Goal: Task Accomplishment & Management: Manage account settings

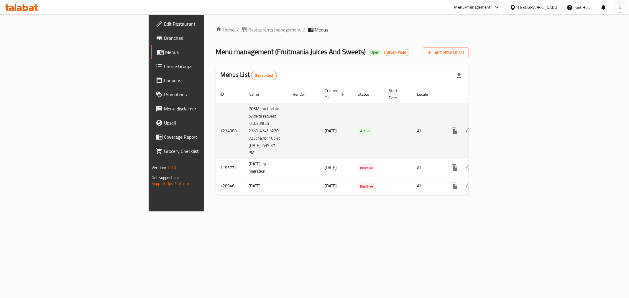
click at [244, 116] on td "POSMenu Update by delta request Id:cb2d5fa6-27a8-474f-b220-725c4a7b416b at [DAT…" at bounding box center [266, 130] width 44 height 55
drag, startPoint x: 153, startPoint y: 117, endPoint x: 176, endPoint y: 130, distance: 26.8
click at [244, 130] on td "POSMenu Update by delta request Id:cb2d5fa6-27a8-474f-b220-725c4a7b416b at [DAT…" at bounding box center [266, 130] width 44 height 55
copy td "cb2d5fa6-27a8-474f-b220-725c4a7b416b"
click at [501, 127] on icon "enhanced table" at bounding box center [497, 130] width 7 height 7
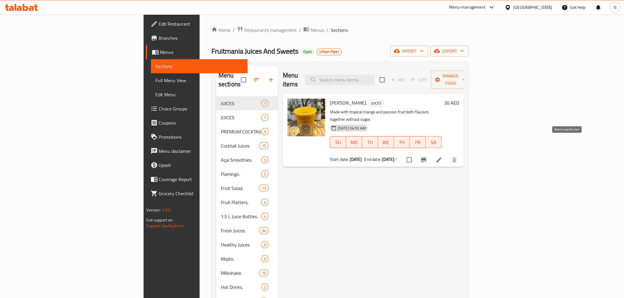
click at [427, 157] on icon "Branch-specific-item" at bounding box center [423, 160] width 7 height 7
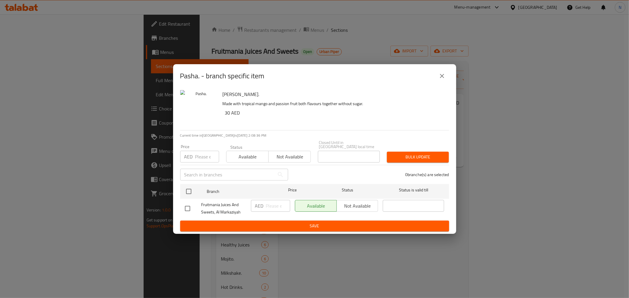
click at [440, 75] on icon "close" at bounding box center [441, 76] width 7 height 7
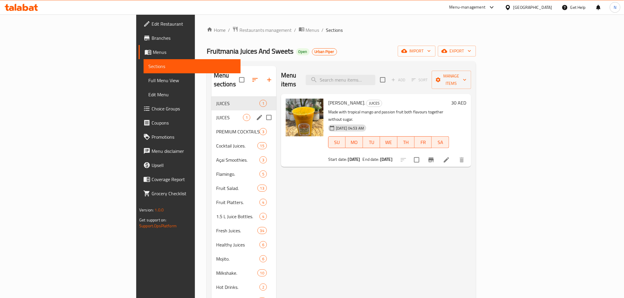
click at [216, 114] on span "JUICES" at bounding box center [229, 117] width 27 height 7
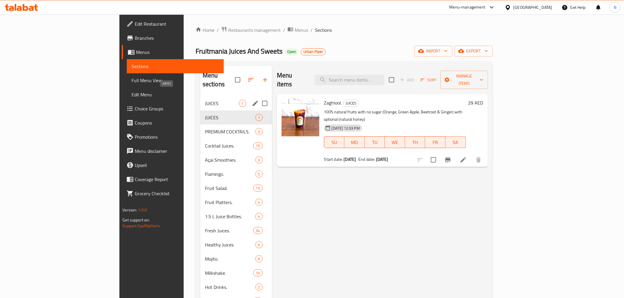
click at [205, 100] on span "JUICES" at bounding box center [222, 103] width 34 height 7
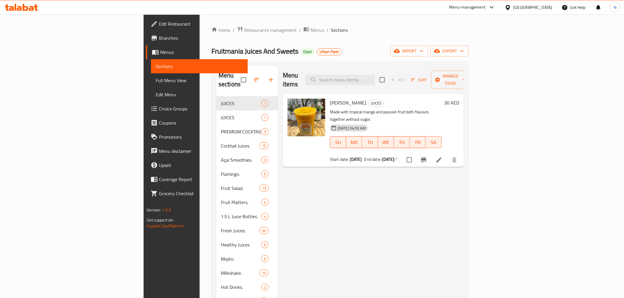
click at [362, 198] on div "Menu items Add Sort Manage items [PERSON_NAME]. JUICES Made with tropical mango…" at bounding box center [371, 238] width 186 height 344
click at [464, 218] on div "Menu items Add Sort Manage items [PERSON_NAME]. JUICES Made with tropical mango…" at bounding box center [371, 238] width 186 height 344
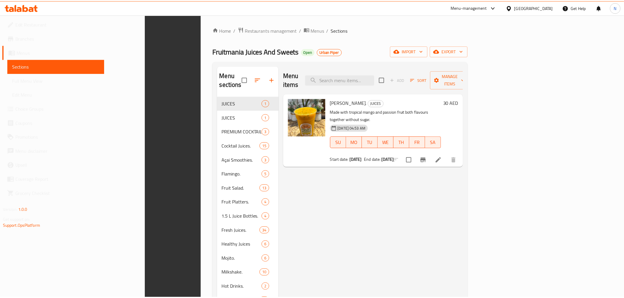
scroll to position [119, 0]
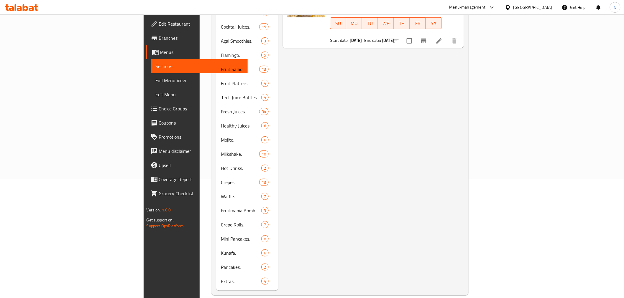
click at [156, 79] on span "Full Menu View" at bounding box center [199, 80] width 87 height 7
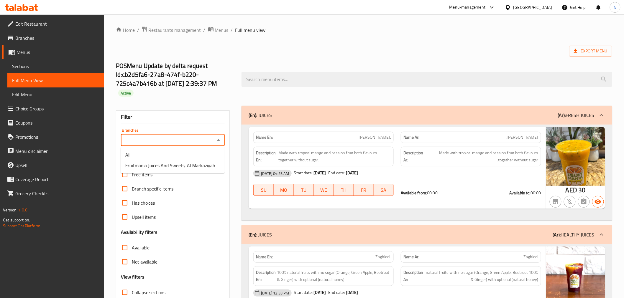
drag, startPoint x: 198, startPoint y: 139, endPoint x: 221, endPoint y: 143, distance: 23.5
click at [199, 139] on input "Branches" at bounding box center [168, 140] width 91 height 8
click at [182, 164] on span "Fruitmania Juices And Sweets, Al Markaziyah" at bounding box center [170, 165] width 90 height 7
type input "Fruitmania Juices And Sweets, Al Markaziyah"
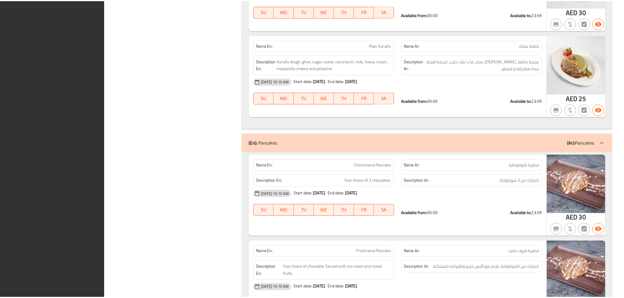
scroll to position [14090, 0]
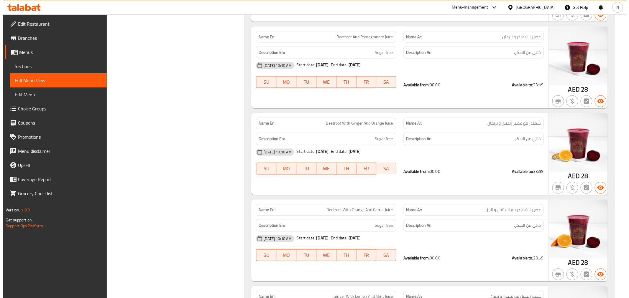
scroll to position [0, 0]
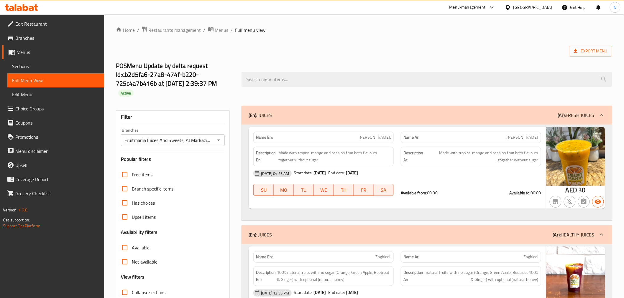
click at [25, 52] on span "Menus" at bounding box center [58, 52] width 83 height 7
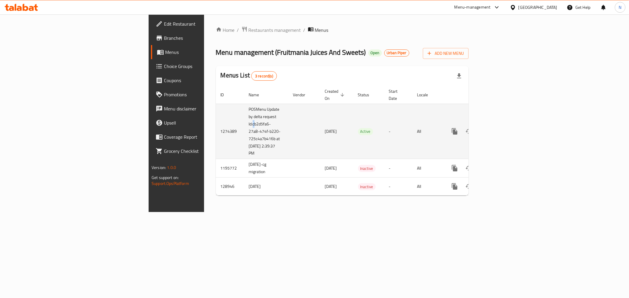
drag, startPoint x: 154, startPoint y: 116, endPoint x: 169, endPoint y: 118, distance: 15.8
click at [244, 116] on td "POSMenu Update by delta request Id:cb2d5fa6-27a8-474f-b220-725c4a7b416b at [DAT…" at bounding box center [266, 131] width 44 height 55
drag, startPoint x: 169, startPoint y: 118, endPoint x: 171, endPoint y: 123, distance: 5.1
click at [244, 123] on td "POSMenu Update by delta request Id:cb2d5fa6-27a8-474f-b220-725c4a7b416b at [DAT…" at bounding box center [266, 131] width 44 height 55
drag, startPoint x: 154, startPoint y: 118, endPoint x: 175, endPoint y: 132, distance: 25.6
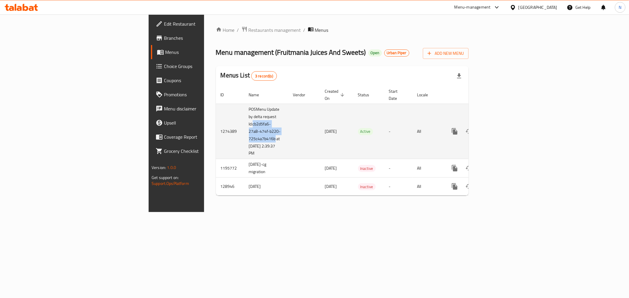
click at [244, 132] on td "POSMenu Update by delta request Id:cb2d5fa6-27a8-474f-b220-725c4a7b416b at [DAT…" at bounding box center [266, 131] width 44 height 55
copy td "cb2d5fa6-27a8-474f-b220-725c4a7b416b"
click at [244, 131] on td "POSMenu Update by delta request Id:cb2d5fa6-27a8-474f-b220-725c4a7b416b at [DAT…" at bounding box center [266, 131] width 44 height 55
drag, startPoint x: 178, startPoint y: 131, endPoint x: 190, endPoint y: 145, distance: 19.3
click at [216, 145] on tr "1274389 POSMenu Update by delta request Id:cb2d5fa6-27a8-474f-b220-725c4a7b416b…" at bounding box center [362, 131] width 293 height 55
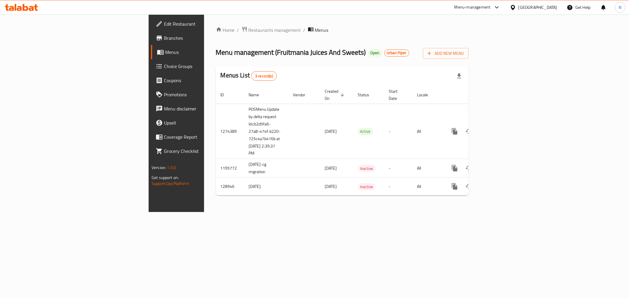
click at [416, 55] on div "Menu management ( Fruitmania Juices And Sweets ) Open Urban Piper Add New Menu" at bounding box center [342, 52] width 253 height 13
click at [164, 37] on span "Branches" at bounding box center [206, 37] width 85 height 7
drag, startPoint x: 27, startPoint y: 37, endPoint x: 148, endPoint y: 47, distance: 121.6
click at [164, 37] on span "Branches" at bounding box center [206, 37] width 85 height 7
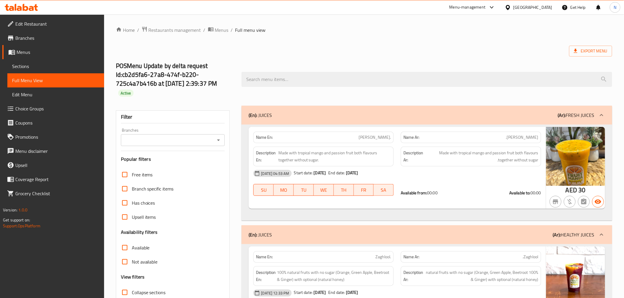
click at [61, 71] on link "Sections" at bounding box center [55, 66] width 97 height 14
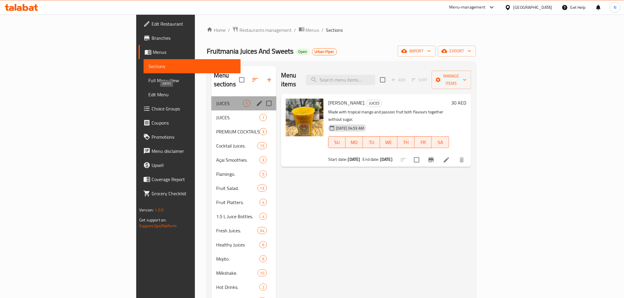
click at [216, 100] on span "JUICES" at bounding box center [229, 103] width 27 height 7
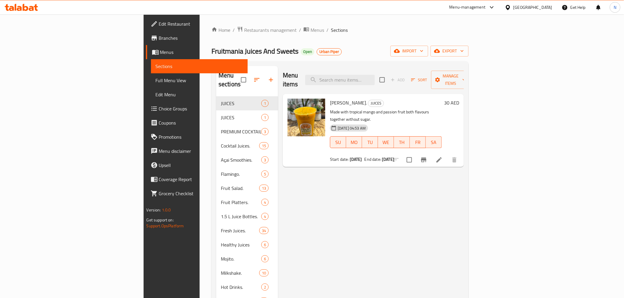
click at [442, 157] on icon at bounding box center [438, 159] width 5 height 5
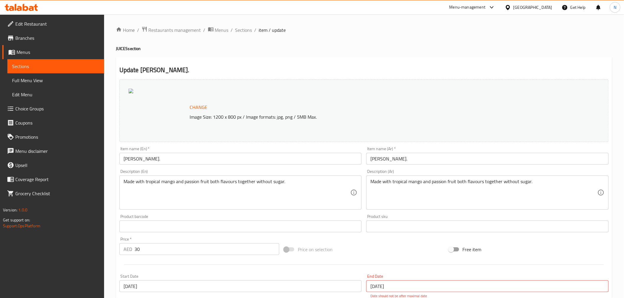
click at [29, 66] on span "Sections" at bounding box center [55, 66] width 87 height 7
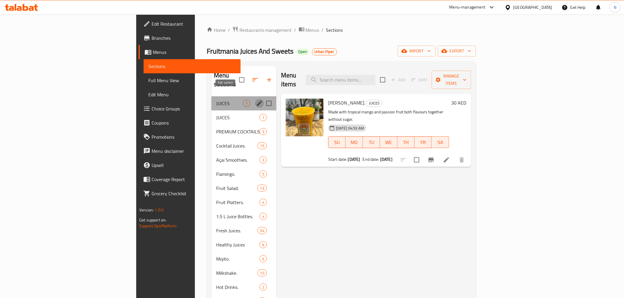
click at [256, 100] on icon "edit" at bounding box center [259, 103] width 7 height 7
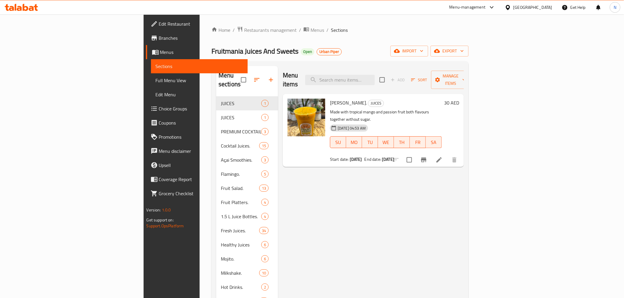
click at [330, 252] on div "Menu items Add Sort Manage items [PERSON_NAME]. JUICES Made with tropical mango…" at bounding box center [371, 238] width 186 height 344
click at [160, 50] on span "Menus" at bounding box center [201, 52] width 83 height 7
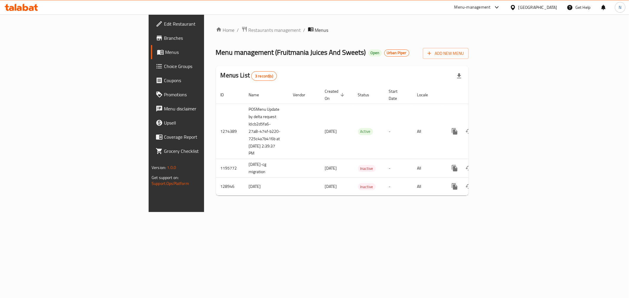
click at [254, 212] on div "Home / Restaurants management / Menus Menu management ( Fruitmania Juices And S…" at bounding box center [342, 113] width 276 height 198
